Goal: Navigation & Orientation: Find specific page/section

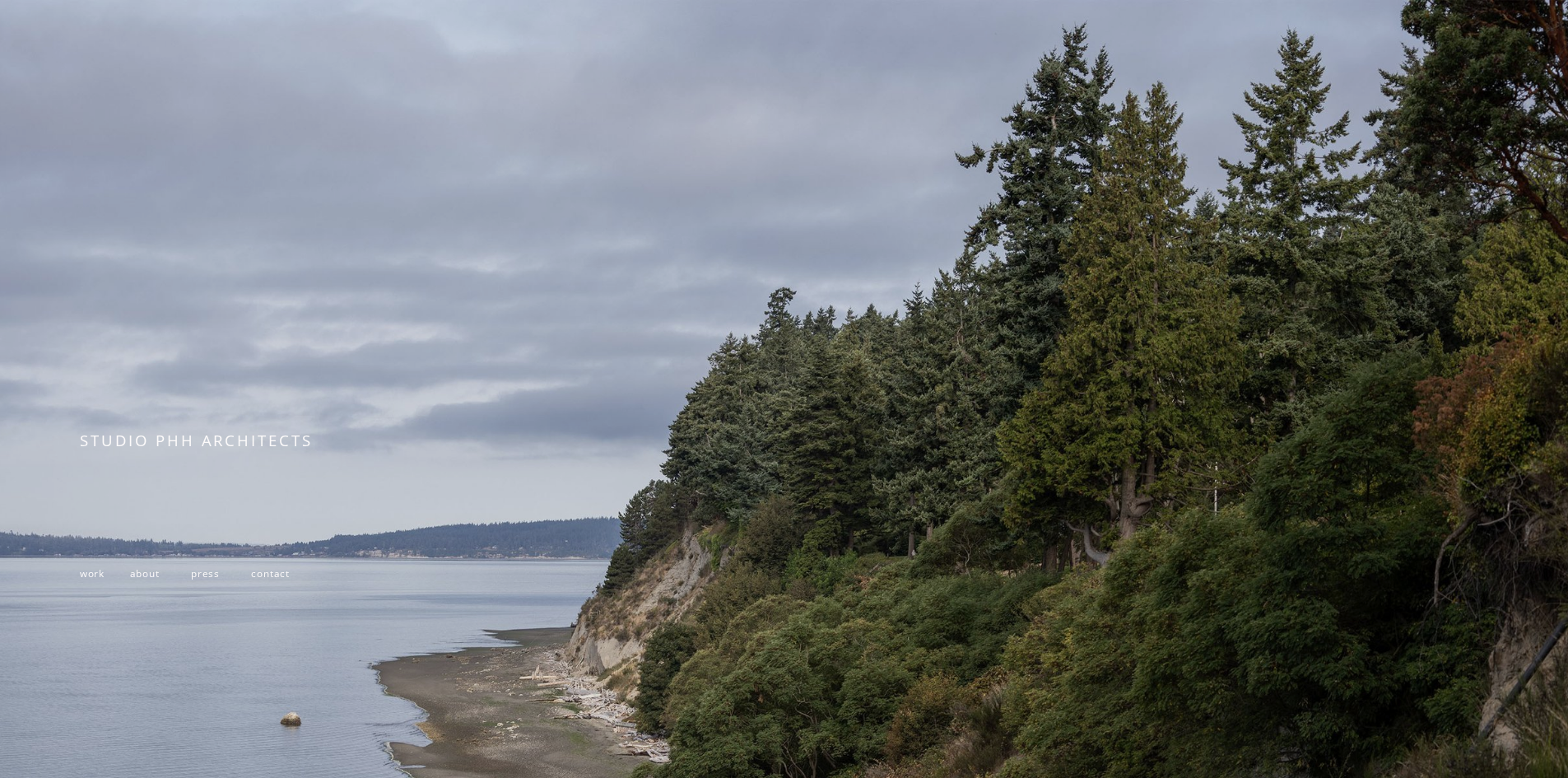
click at [86, 579] on span "work" at bounding box center [92, 573] width 25 height 13
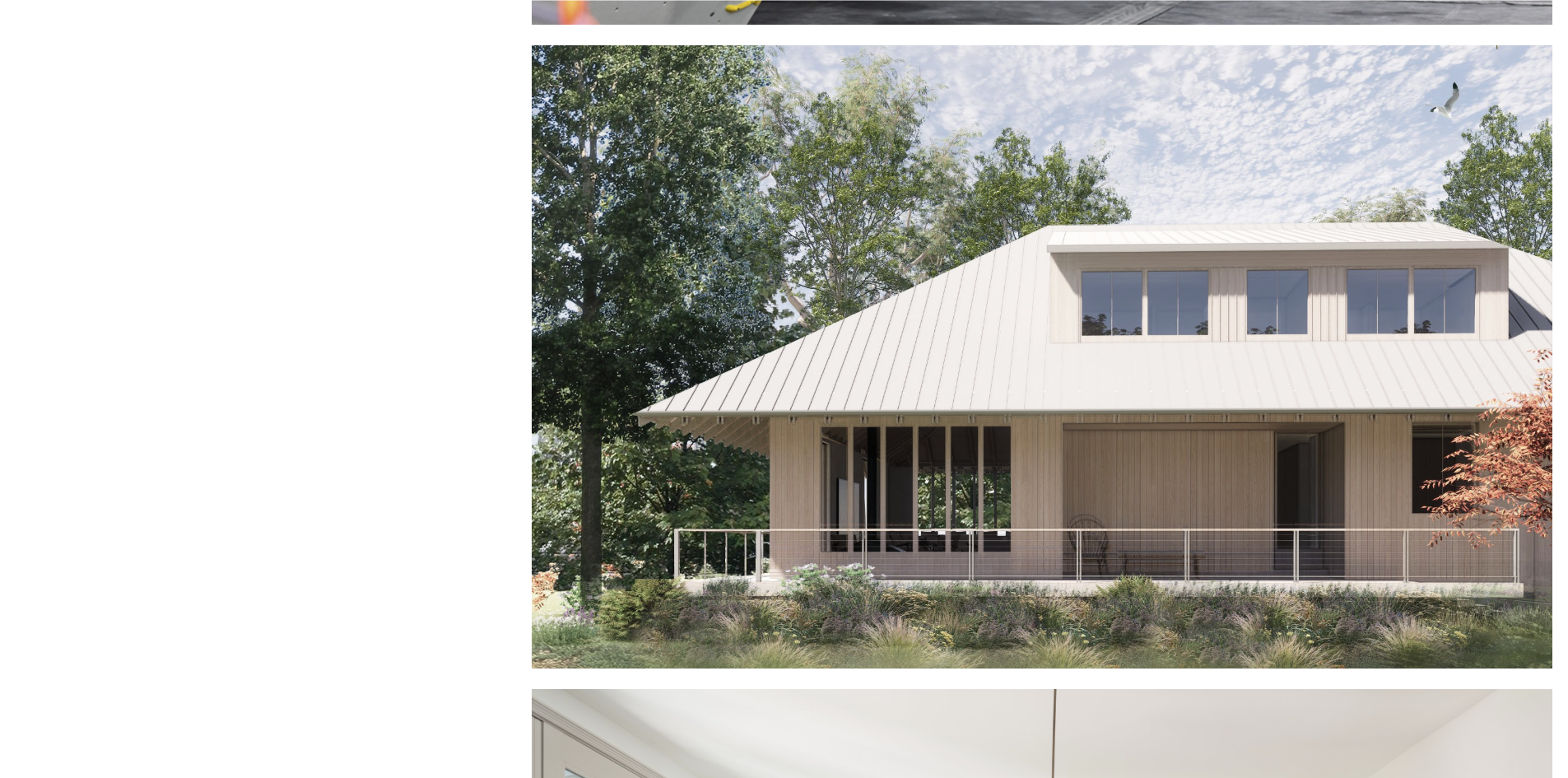
scroll to position [11041, 0]
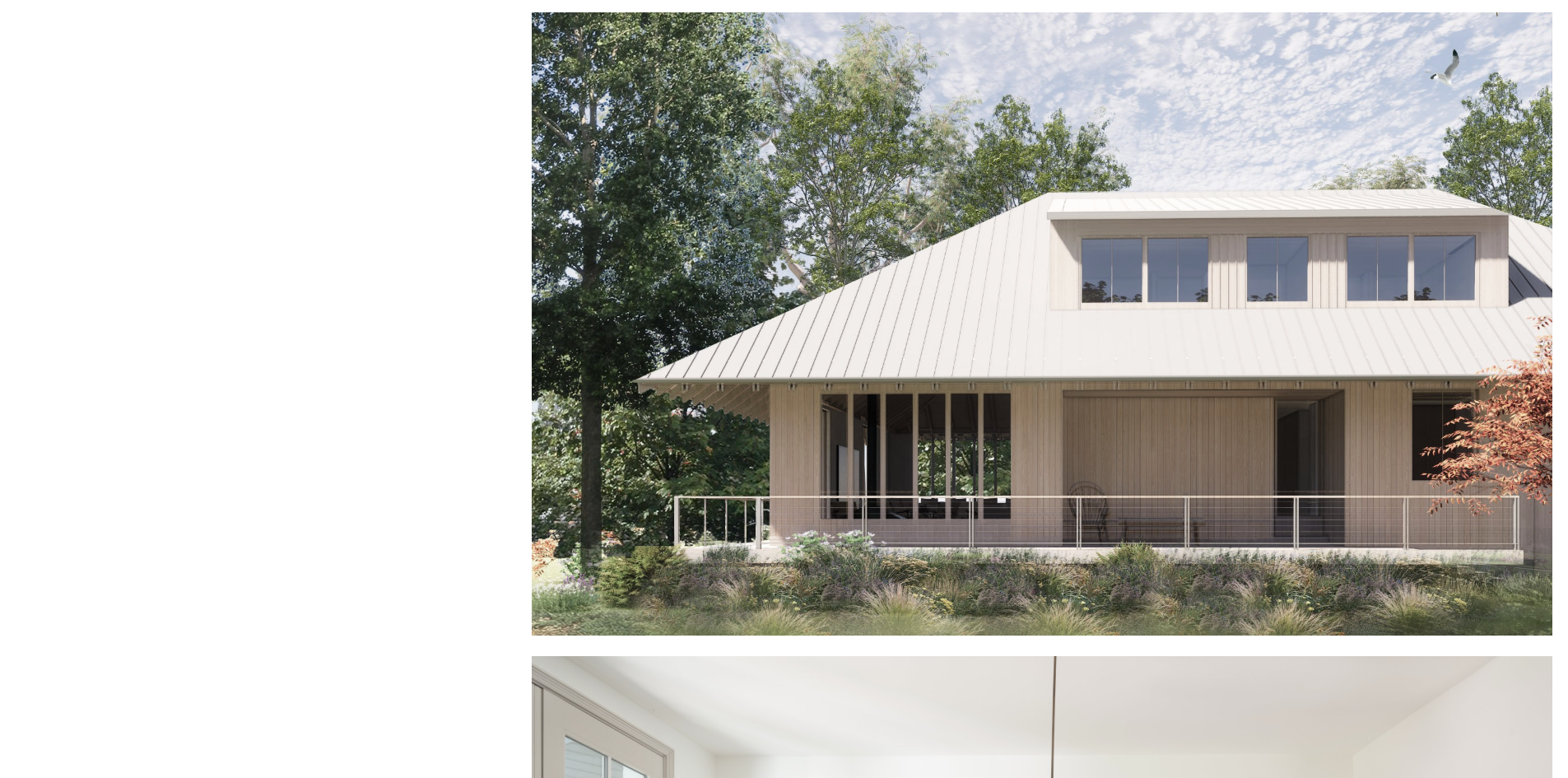
click at [1320, 396] on div at bounding box center [1042, 324] width 1021 height 624
